Goal: Entertainment & Leisure: Consume media (video, audio)

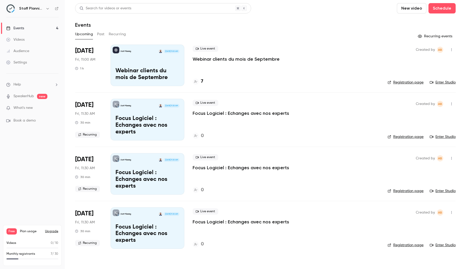
click at [201, 61] on p "Webinar clients du mois de Septembre" at bounding box center [236, 59] width 87 height 6
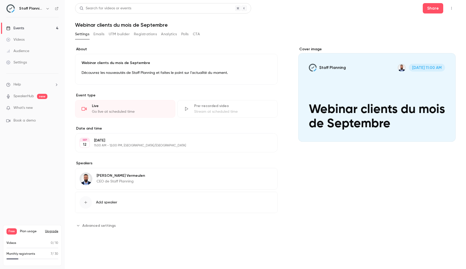
click at [98, 33] on button "Emails" at bounding box center [98, 34] width 11 height 8
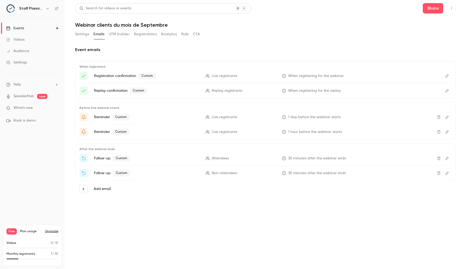
click at [33, 29] on link "Events 4" at bounding box center [32, 28] width 65 height 11
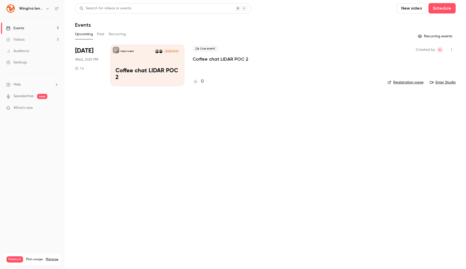
click at [48, 8] on icon "button" at bounding box center [47, 8] width 2 height 1
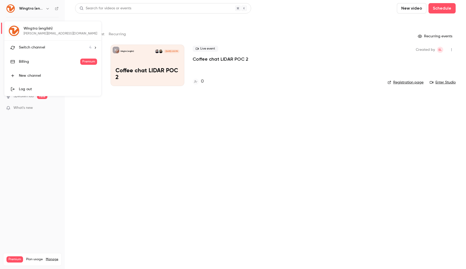
click at [47, 47] on div "Switch channel 4" at bounding box center [55, 47] width 72 height 5
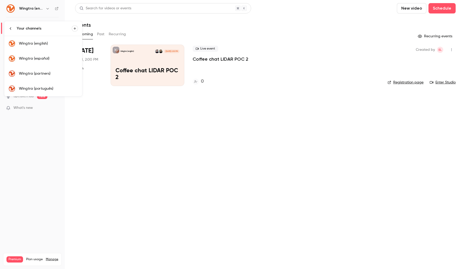
click at [129, 136] on div at bounding box center [233, 134] width 466 height 269
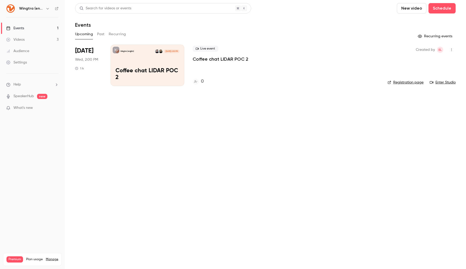
click at [103, 34] on button "Past" at bounding box center [101, 34] width 8 height 8
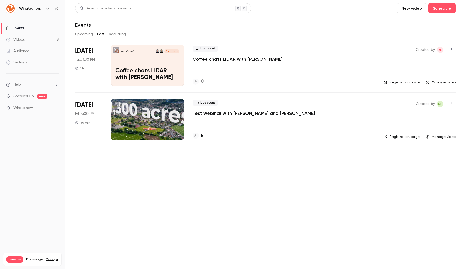
click at [148, 64] on div "Wingtra (english) [DATE] 1:30 PM Coffee chats LIDAR with [PERSON_NAME]" at bounding box center [148, 65] width 74 height 41
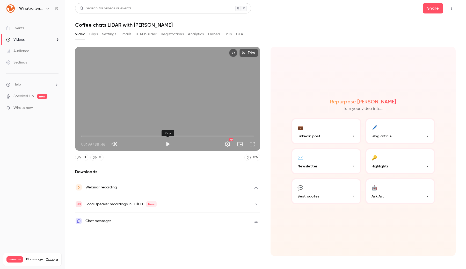
click at [168, 144] on button "Play" at bounding box center [168, 144] width 10 height 10
click at [124, 135] on span "00:00" at bounding box center [167, 136] width 173 height 8
click at [250, 150] on div "09:32 09:32 / 38:46 HD" at bounding box center [167, 140] width 185 height 22
click at [253, 144] on button "Full screen" at bounding box center [252, 144] width 10 height 10
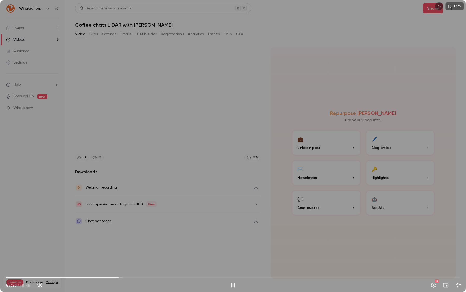
click at [220, 268] on span "09:36" at bounding box center [233, 277] width 454 height 8
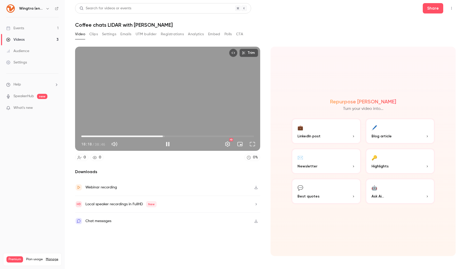
click at [209, 137] on span "18:18" at bounding box center [167, 136] width 173 height 8
click at [159, 98] on div "Trim 28:40 28:40 / 38:46 HD" at bounding box center [167, 99] width 185 height 104
click at [167, 144] on button "Play" at bounding box center [168, 144] width 10 height 10
click at [167, 144] on button "Pause" at bounding box center [168, 144] width 10 height 10
type input "******"
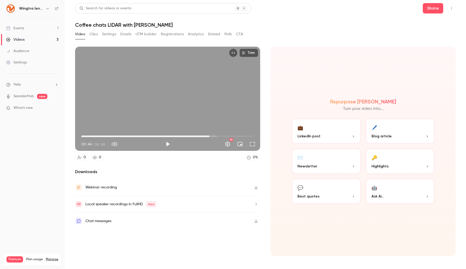
click at [93, 36] on button "Clips" at bounding box center [93, 34] width 9 height 8
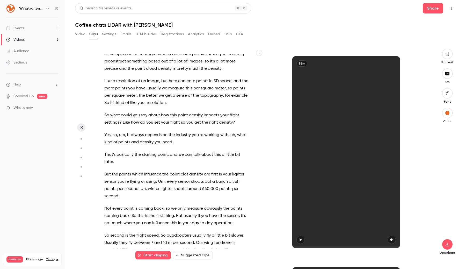
scroll to position [2482, 0]
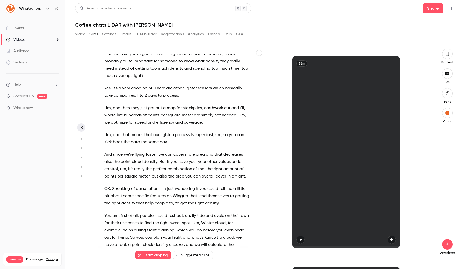
click at [81, 138] on circle "button" at bounding box center [82, 139] width 2 height 2
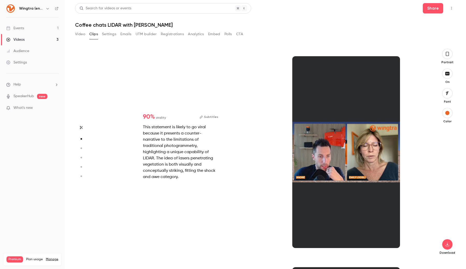
scroll to position [211, 0]
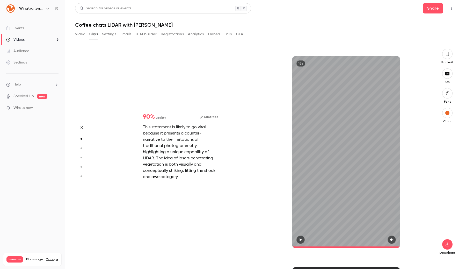
click at [81, 125] on button "button" at bounding box center [81, 127] width 8 height 8
type input "*"
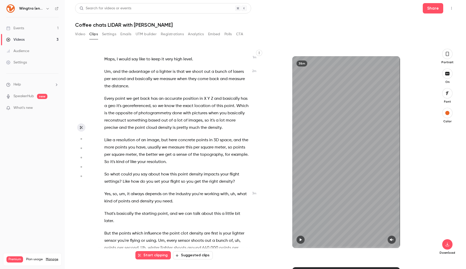
scroll to position [389, 0]
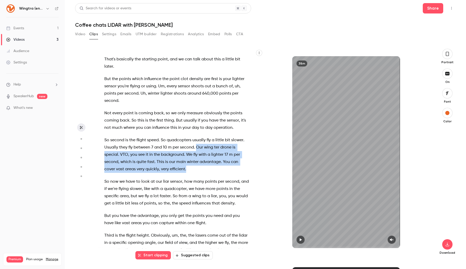
drag, startPoint x: 196, startPoint y: 148, endPoint x: 196, endPoint y: 167, distance: 19.2
click at [196, 167] on p "So second is the flight speed . So quadcopters usually fly a little bit slower …" at bounding box center [176, 154] width 145 height 36
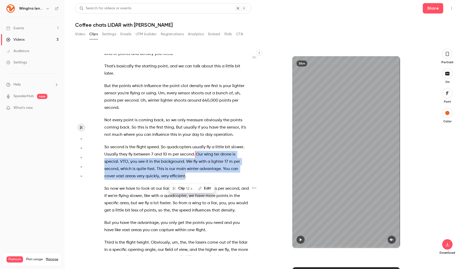
scroll to position [382, 0]
click at [181, 188] on button "Clip 12 s" at bounding box center [182, 188] width 25 height 8
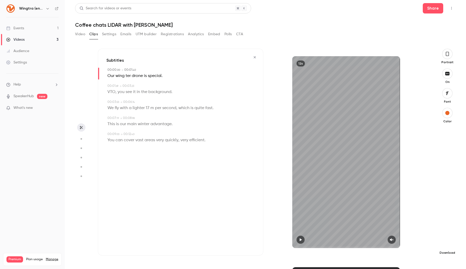
click at [447, 240] on button "button" at bounding box center [447, 244] width 10 height 10
click at [254, 59] on icon "button" at bounding box center [255, 57] width 4 height 4
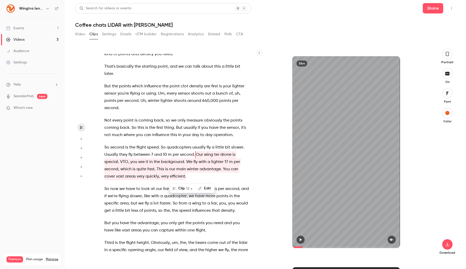
click at [300, 239] on icon "button" at bounding box center [301, 239] width 2 height 3
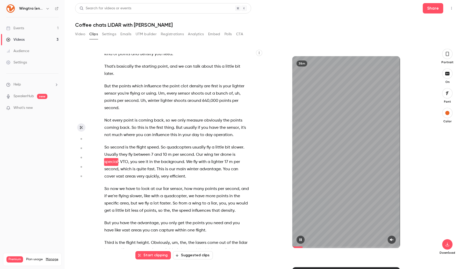
scroll to position [389, 0]
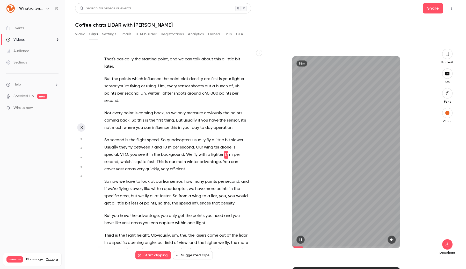
click at [393, 242] on button "button" at bounding box center [392, 239] width 8 height 8
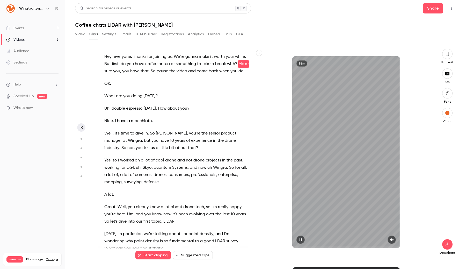
drag, startPoint x: 296, startPoint y: 246, endPoint x: 293, endPoint y: 246, distance: 3.6
click at [293, 246] on span at bounding box center [346, 247] width 108 height 8
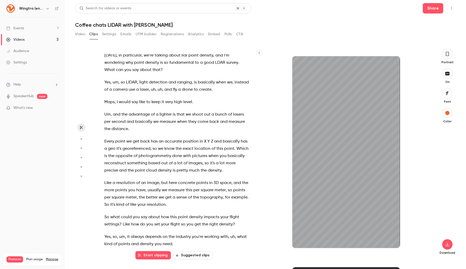
scroll to position [193, 0]
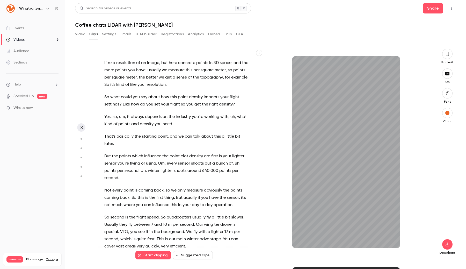
type input "****"
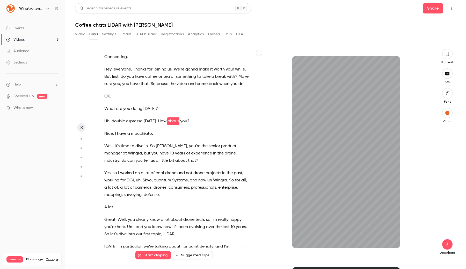
scroll to position [0, 0]
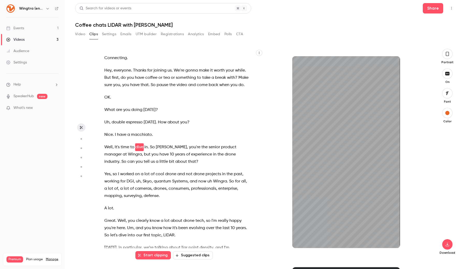
type input "****"
click at [79, 33] on button "Video" at bounding box center [80, 34] width 10 height 8
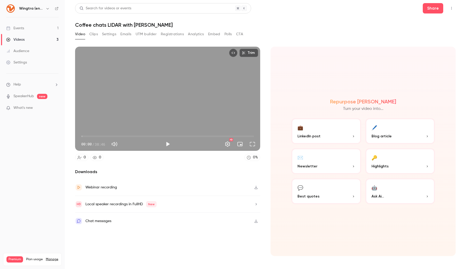
click at [168, 145] on button "Play" at bounding box center [168, 144] width 10 height 10
click at [252, 145] on button "Full screen" at bounding box center [252, 144] width 10 height 10
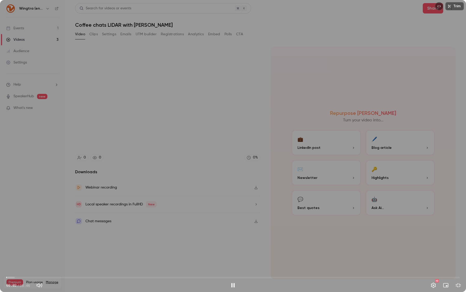
click at [23, 268] on span "00:02" at bounding box center [233, 277] width 454 height 8
click at [50, 268] on span "01:28" at bounding box center [233, 277] width 454 height 8
click at [72, 268] on span "05:38" at bounding box center [233, 277] width 454 height 8
click at [117, 268] on span "09:25" at bounding box center [233, 277] width 454 height 8
click at [151, 268] on span "12:22" at bounding box center [233, 277] width 454 height 8
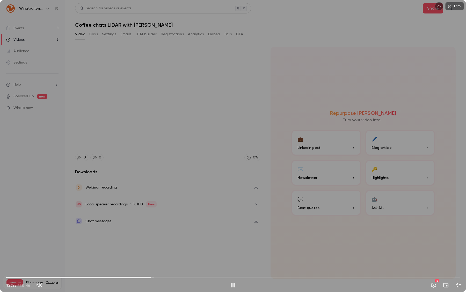
click at [165, 223] on div "Trim 12:23 12:23 / 38:46 HD" at bounding box center [233, 146] width 466 height 292
click at [165, 228] on div "Trim 12:24 12:24 / 38:46 HD" at bounding box center [233, 146] width 466 height 292
click at [177, 268] on span "14:35" at bounding box center [233, 277] width 454 height 8
click at [200, 268] on span "16:35" at bounding box center [233, 277] width 454 height 8
click at [223, 268] on span "16:40" at bounding box center [233, 277] width 454 height 8
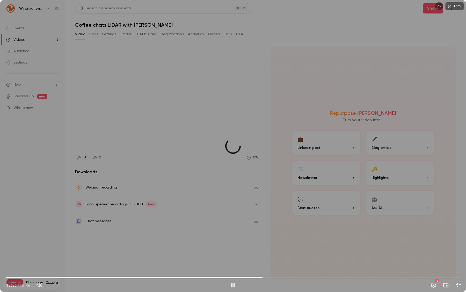
click at [263, 268] on span "21:54" at bounding box center [233, 277] width 454 height 8
click at [299, 268] on span "25:01" at bounding box center [233, 277] width 454 height 8
click at [283, 231] on div "Trim 25:03 25:03 / 38:46 HD" at bounding box center [233, 146] width 466 height 292
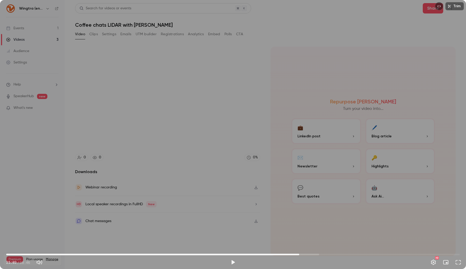
type input "******"
